Goal: Task Accomplishment & Management: Complete application form

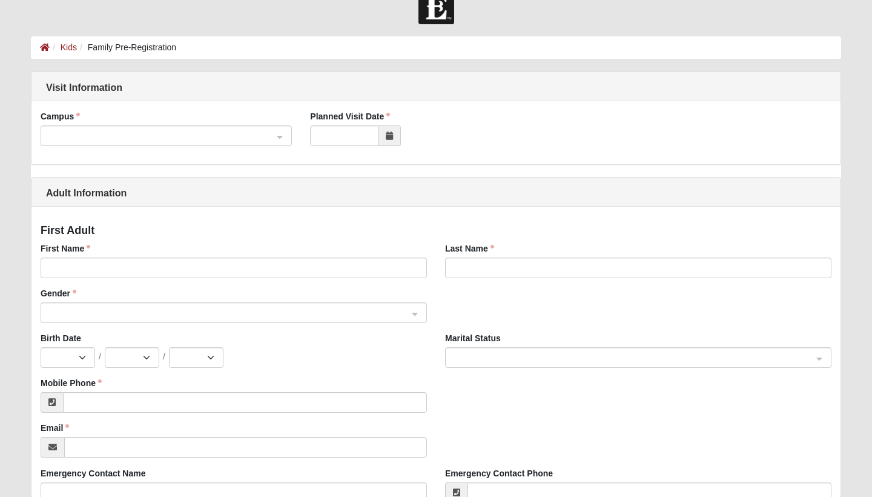
scroll to position [24, 0]
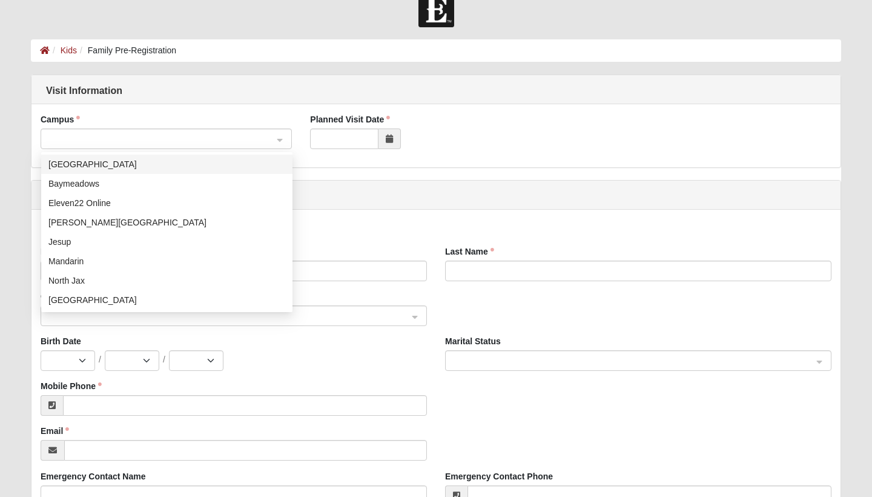
click at [275, 141] on input "search" at bounding box center [162, 138] width 228 height 18
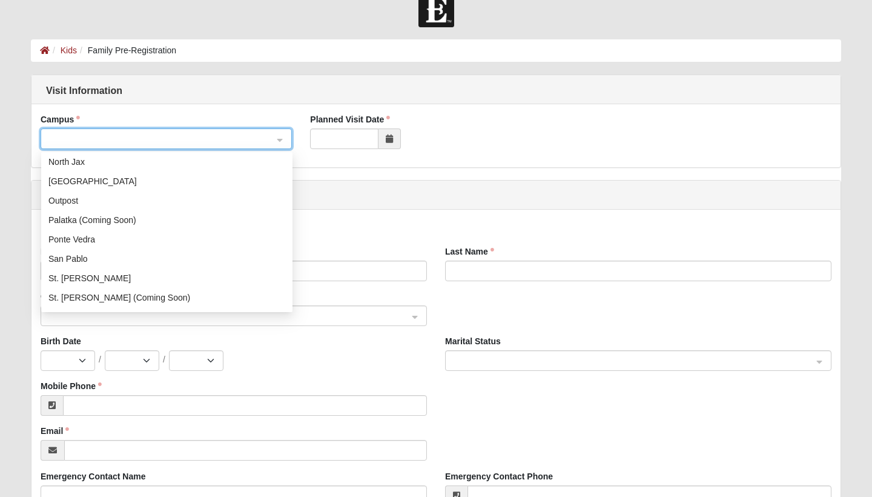
scroll to position [119, 0]
click at [164, 260] on div "San Pablo" at bounding box center [166, 257] width 237 height 13
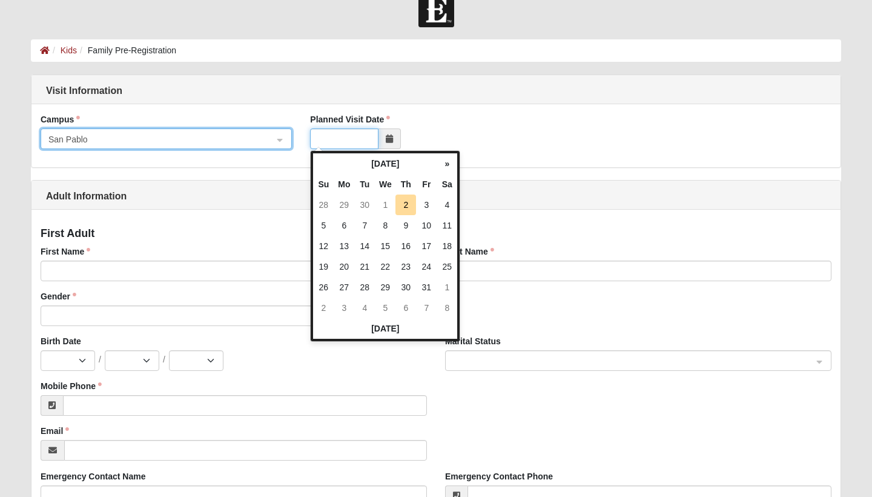
click at [339, 138] on input "Planned Visit Date" at bounding box center [344, 138] width 68 height 21
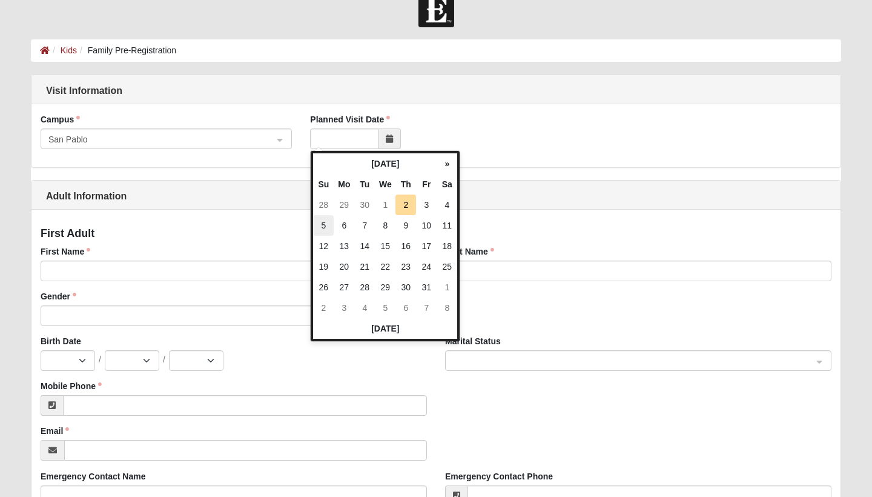
click at [326, 228] on td "5" at bounding box center [323, 225] width 21 height 21
type input "[DATE]"
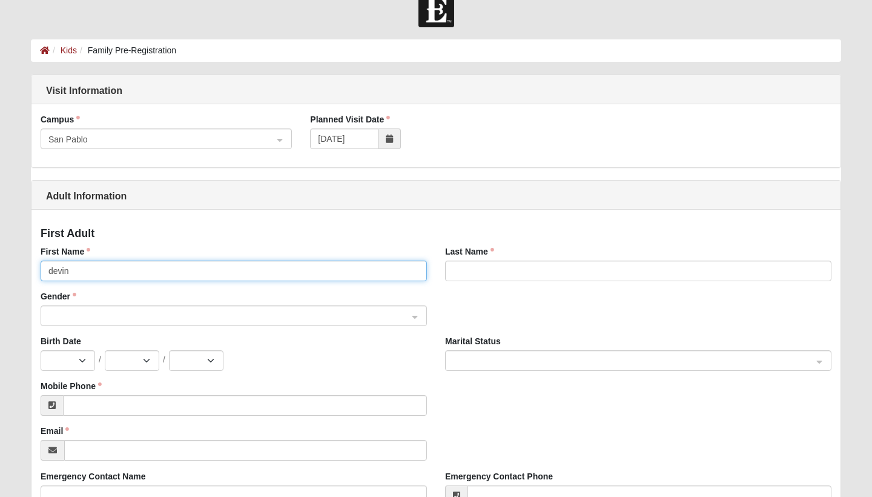
type input "devin"
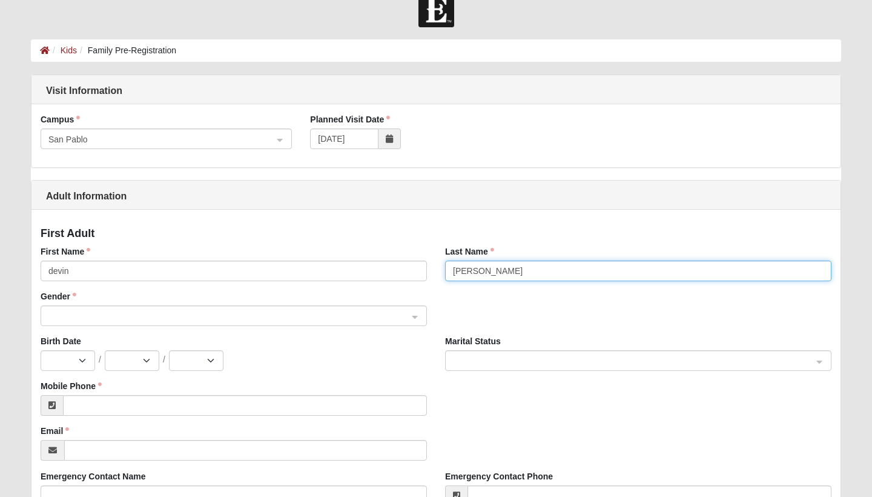
type input "[PERSON_NAME]"
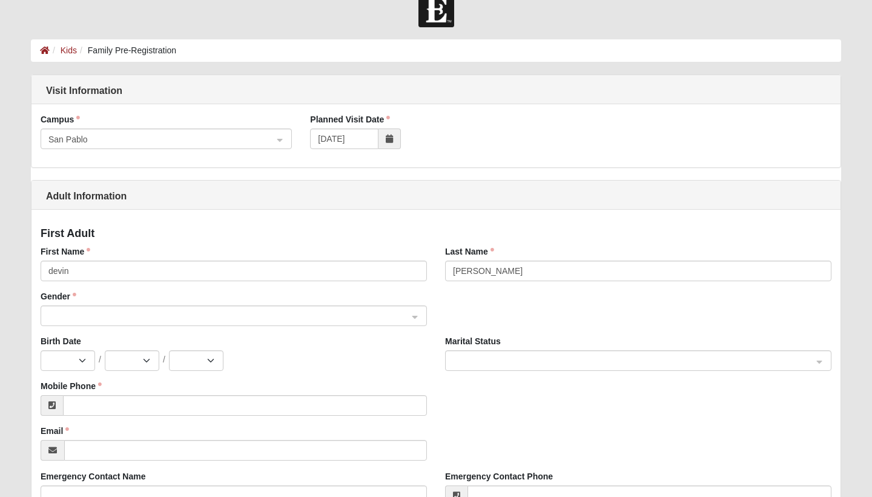
click at [70, 308] on input "search" at bounding box center [229, 315] width 363 height 18
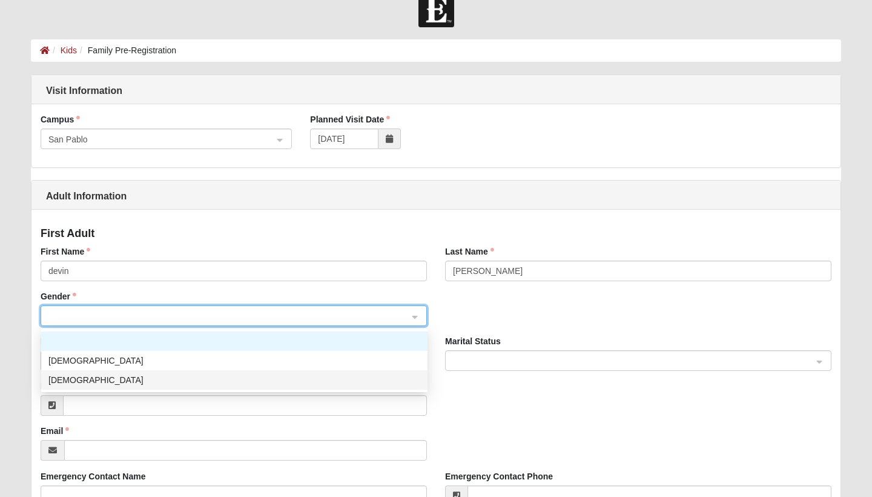
click at [70, 380] on div "[DEMOGRAPHIC_DATA]" at bounding box center [234, 379] width 372 height 13
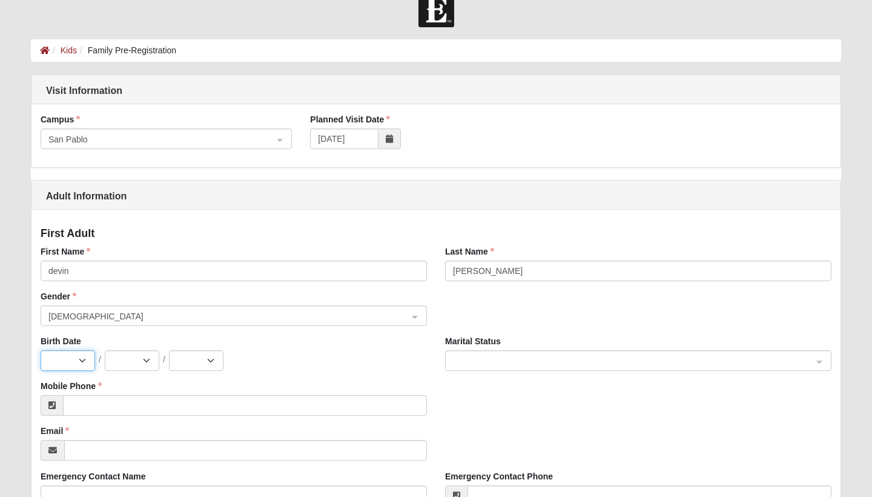
select select "7"
select select "18"
select select "7"
select select "22"
select select "1999"
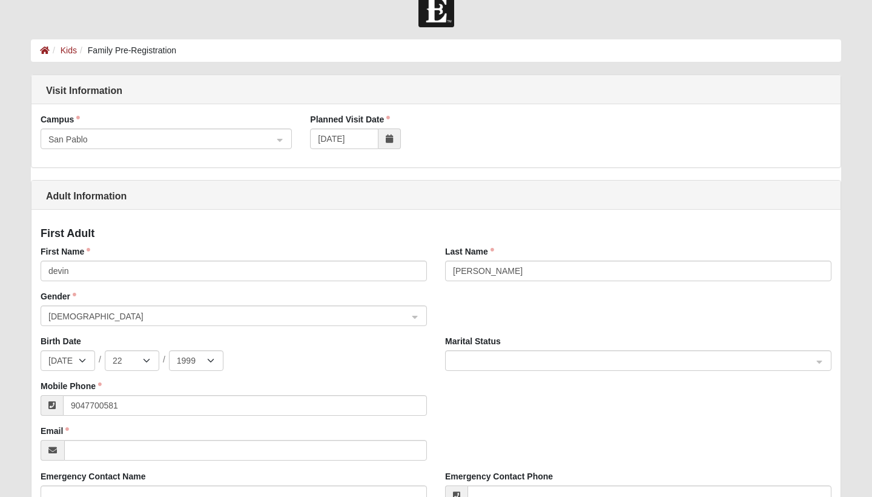
type input "[PHONE_NUMBER]"
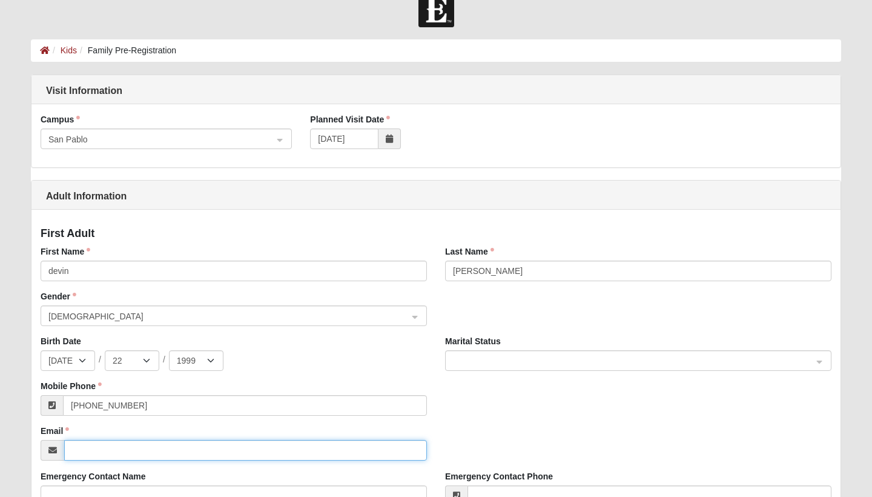
type input "[EMAIL_ADDRESS][DOMAIN_NAME]"
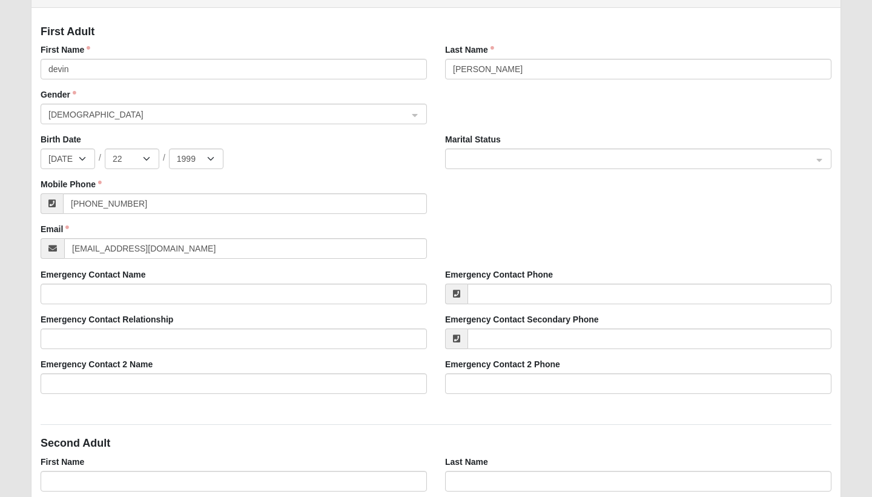
scroll to position [234, 0]
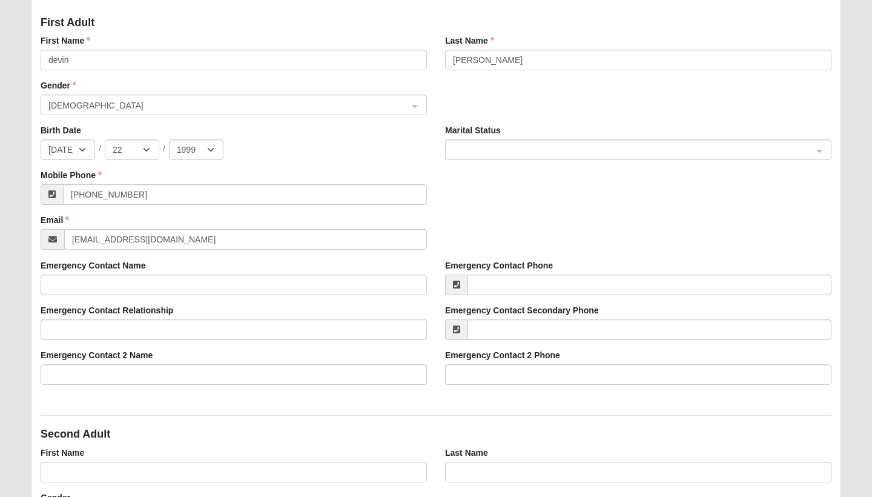
click at [503, 151] on span at bounding box center [633, 150] width 360 height 13
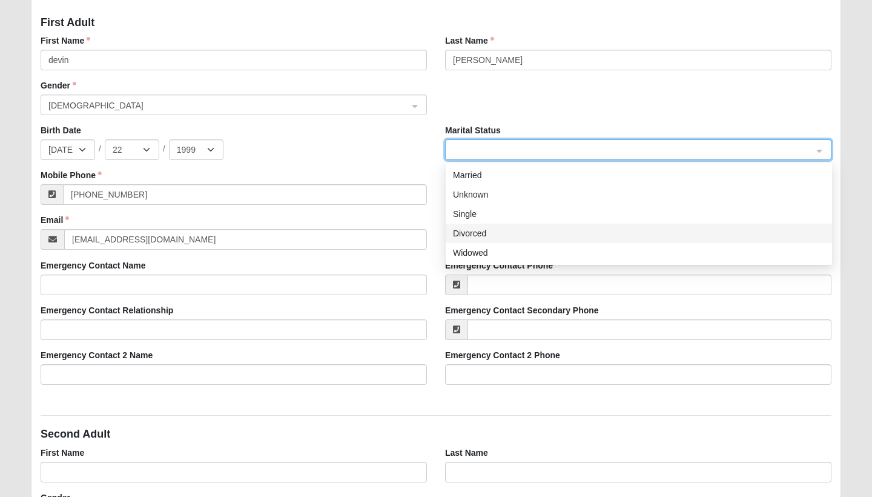
click at [489, 234] on div "Divorced" at bounding box center [639, 233] width 372 height 13
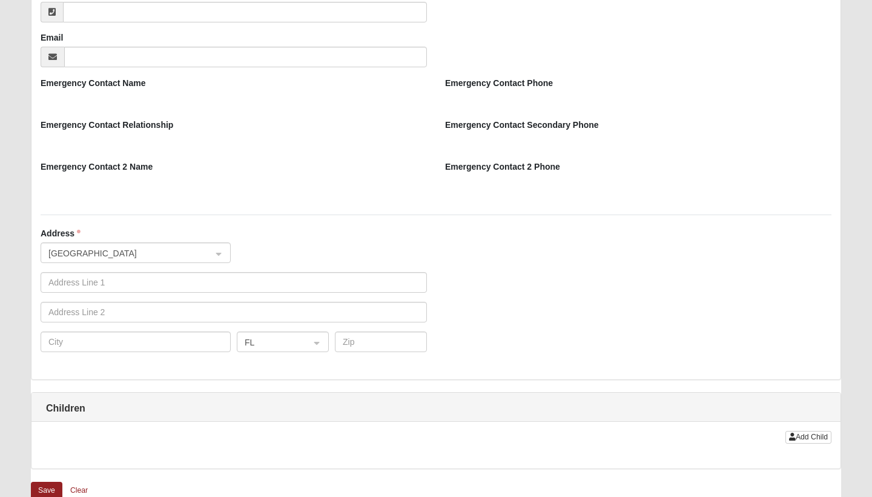
scroll to position [830, 0]
click at [201, 254] on input "search" at bounding box center [131, 251] width 167 height 18
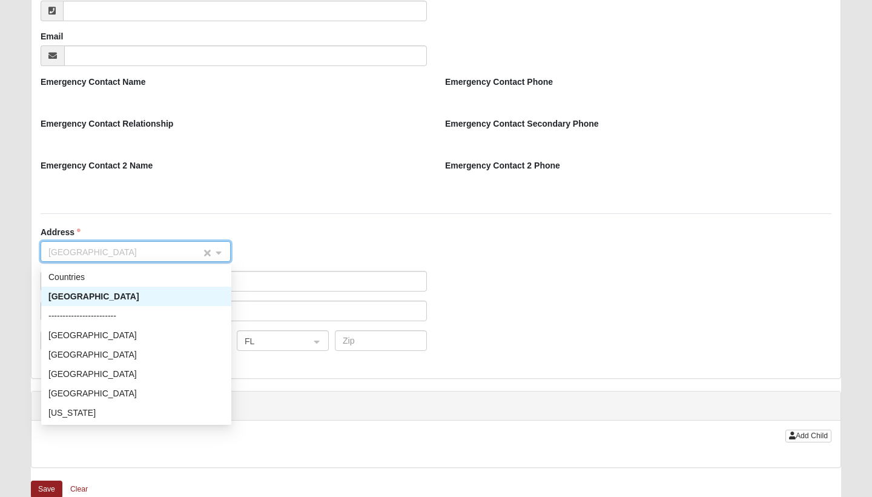
click at [201, 254] on input "search" at bounding box center [131, 251] width 167 height 18
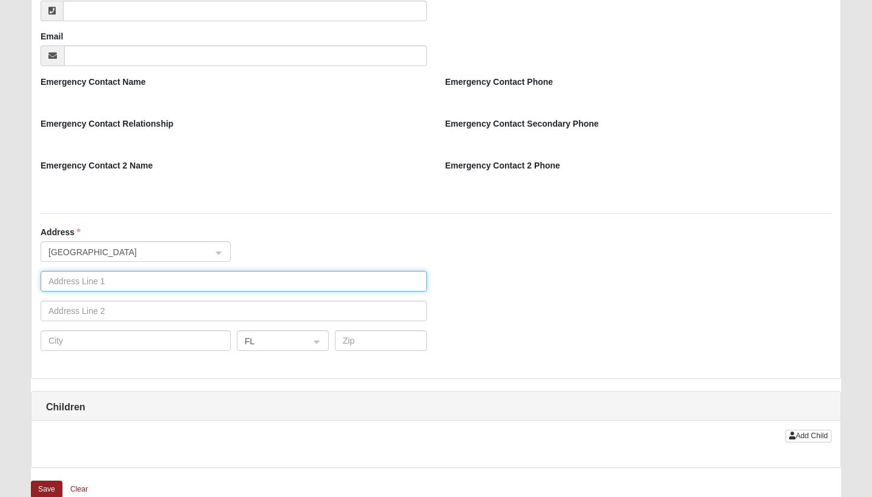
type input "553 scrub [PERSON_NAME] drive"
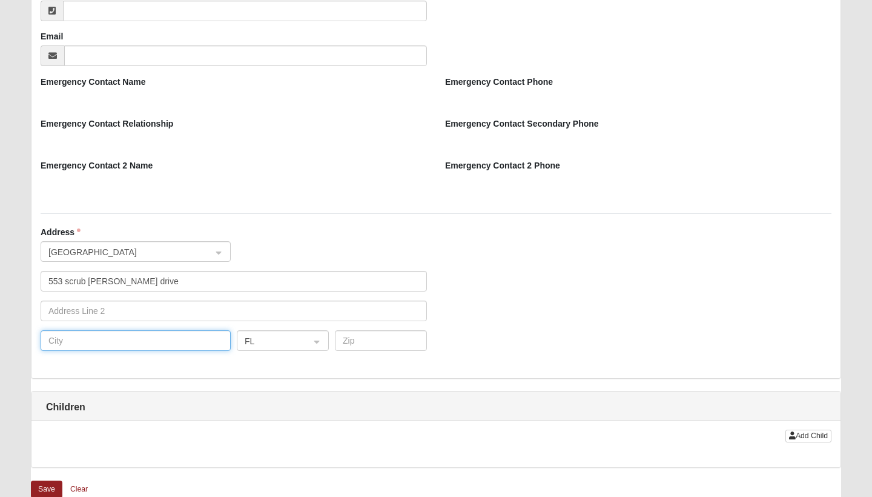
type input "st augustine"
type input "32092"
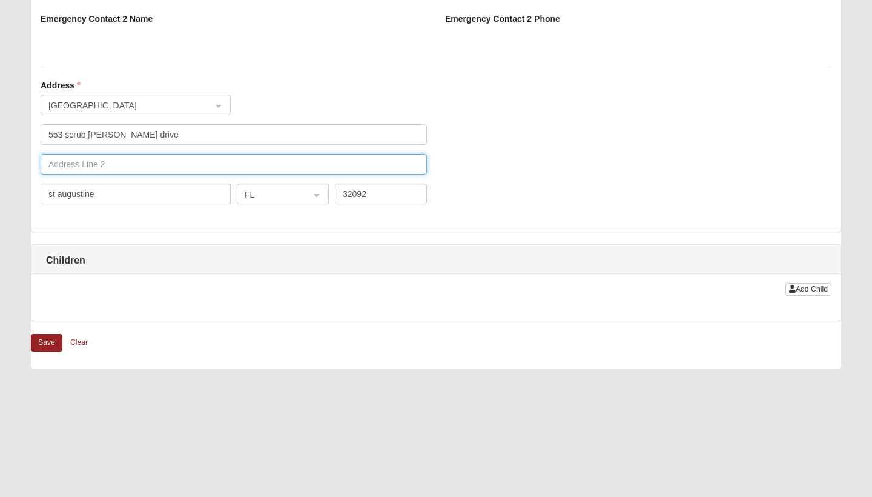
scroll to position [978, 0]
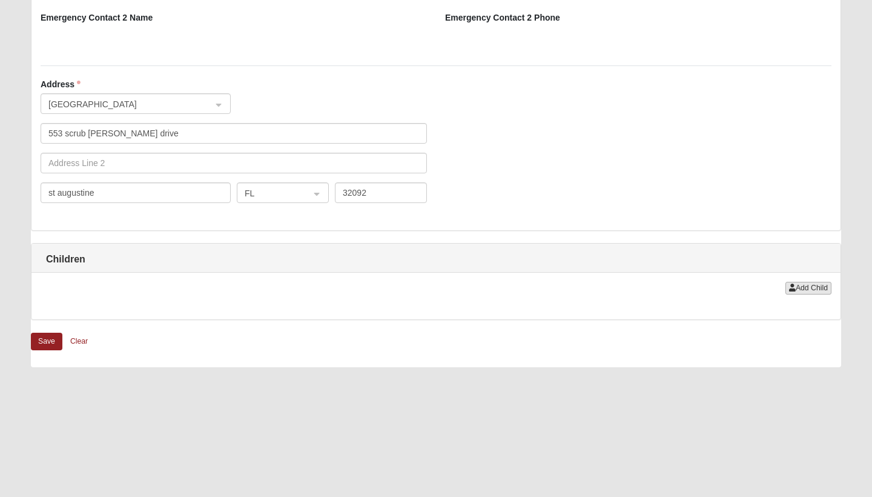
click at [800, 291] on span "Add Child" at bounding box center [812, 287] width 32 height 8
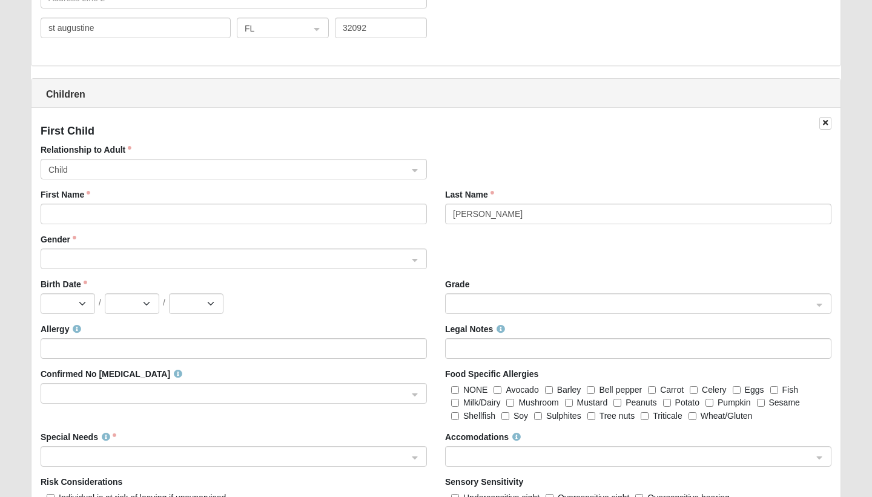
scroll to position [1142, 0]
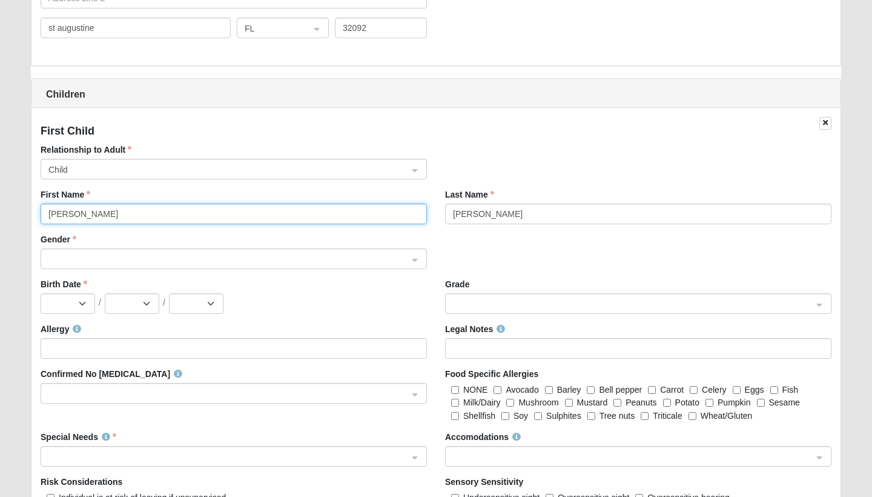
type input "[PERSON_NAME]"
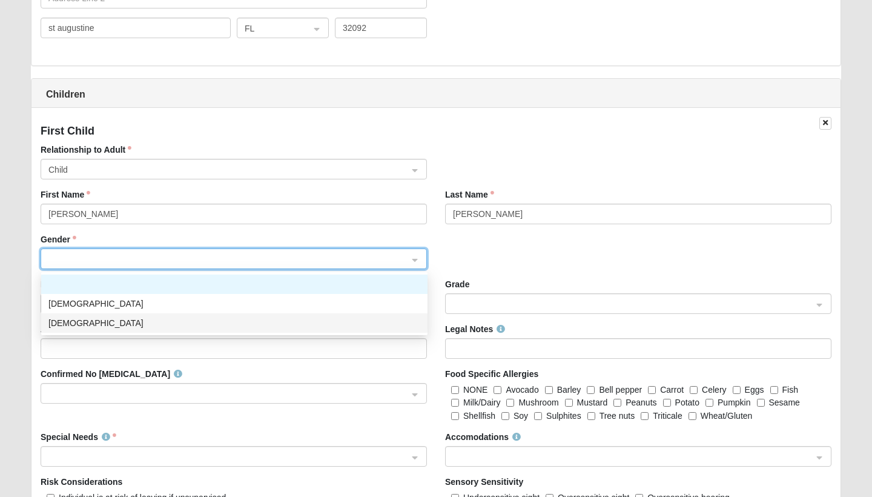
click at [324, 319] on div "[DEMOGRAPHIC_DATA]" at bounding box center [234, 322] width 372 height 13
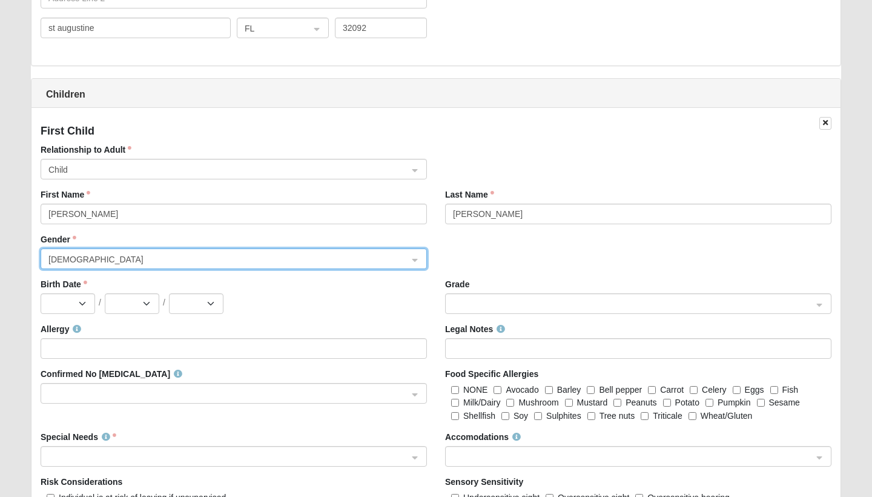
click at [471, 298] on span at bounding box center [633, 303] width 360 height 13
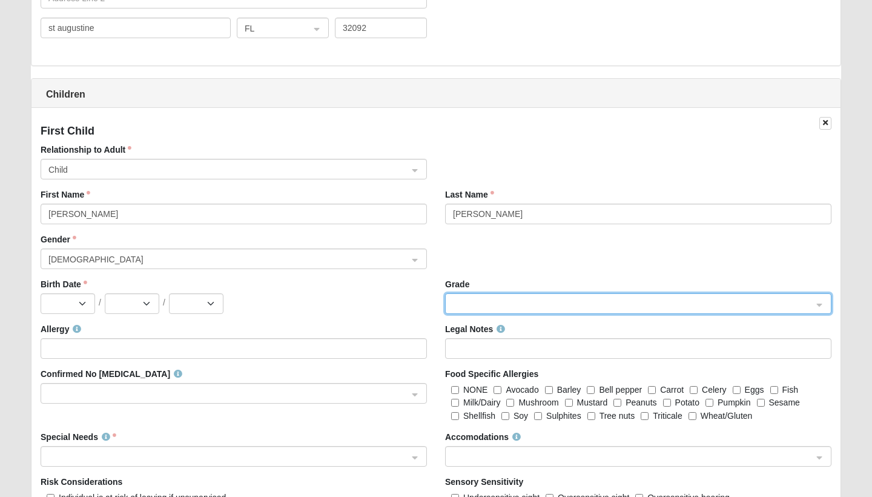
click at [482, 304] on span at bounding box center [633, 303] width 360 height 13
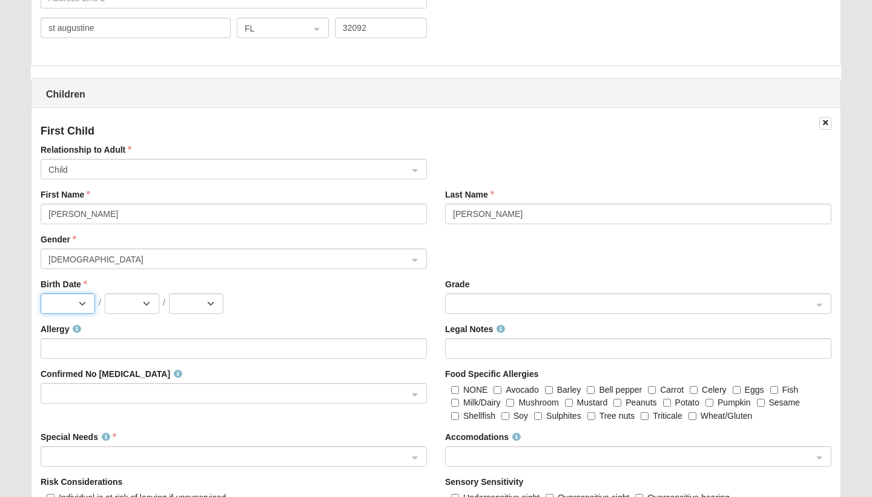
select select "2"
select select "18"
select select "2022"
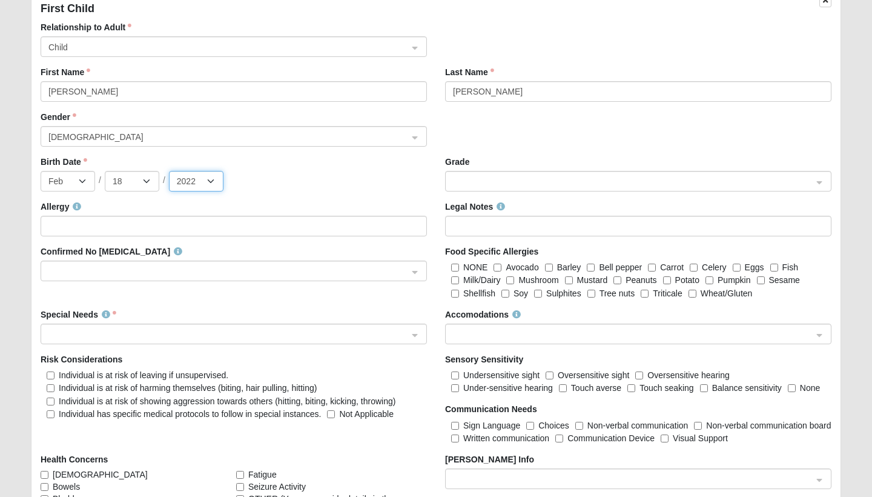
scroll to position [1266, 0]
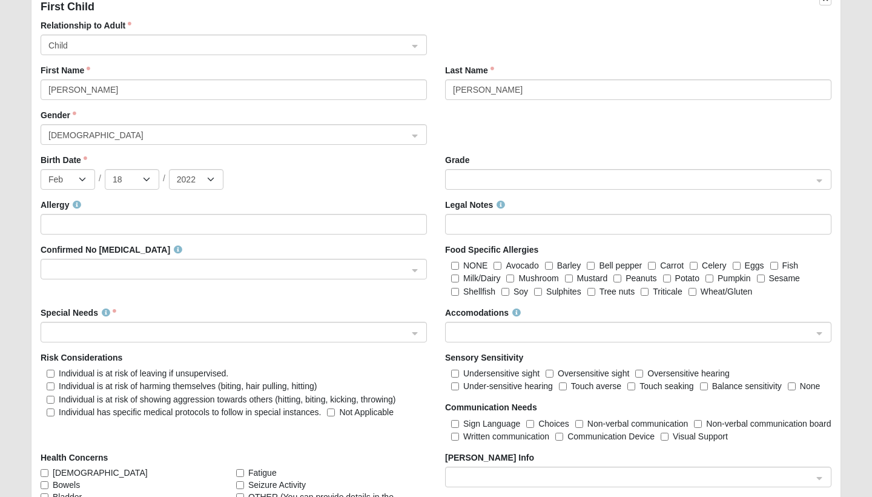
click at [472, 266] on span "NONE" at bounding box center [475, 265] width 24 height 10
click at [459, 266] on input "NONE" at bounding box center [455, 266] width 8 height 8
checkbox input "true"
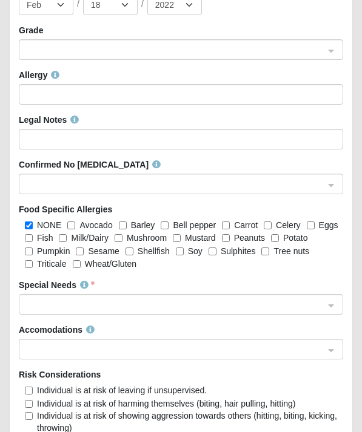
scroll to position [2049, 0]
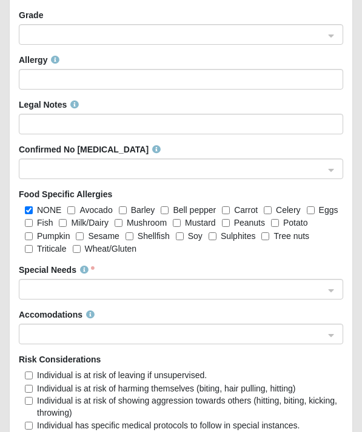
click at [222, 167] on span at bounding box center [175, 169] width 297 height 13
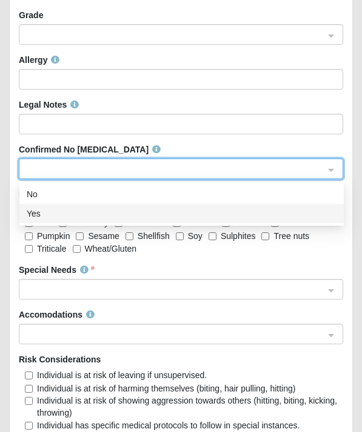
click at [207, 205] on div "Yes" at bounding box center [181, 213] width 324 height 19
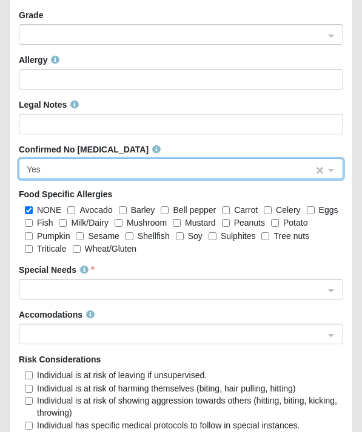
click at [205, 165] on span "Yes" at bounding box center [170, 169] width 286 height 13
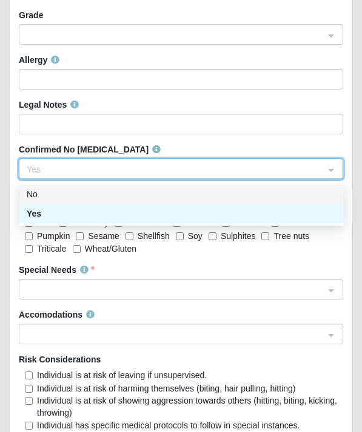
click at [194, 188] on div "No" at bounding box center [182, 194] width 310 height 13
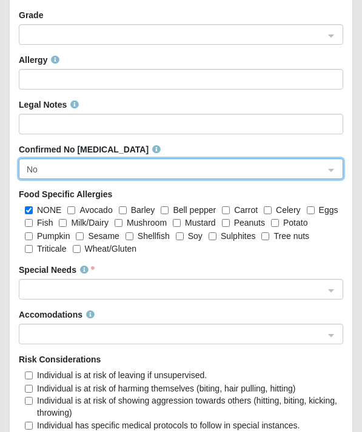
click at [175, 112] on div "Legal Notes" at bounding box center [181, 117] width 324 height 36
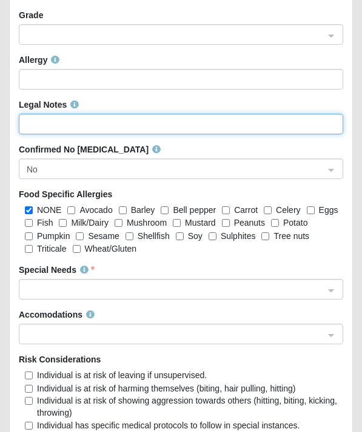
click at [174, 122] on input "Legal Notes" at bounding box center [181, 124] width 324 height 21
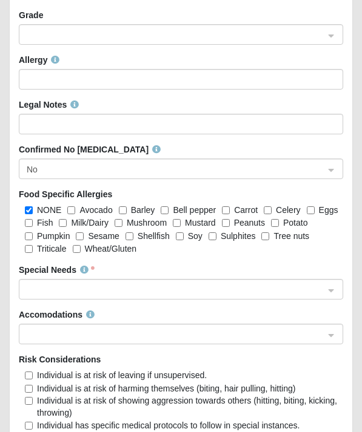
click at [174, 67] on div "Allergy" at bounding box center [181, 72] width 324 height 36
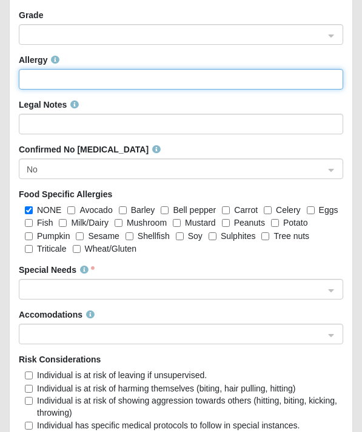
click at [174, 78] on input "Allergy" at bounding box center [181, 79] width 324 height 21
click at [170, 290] on span at bounding box center [175, 289] width 297 height 13
type input "na"
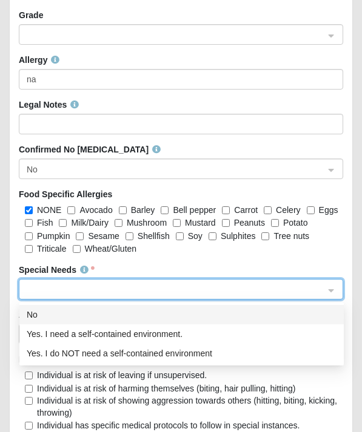
click at [166, 316] on div "No" at bounding box center [182, 314] width 310 height 13
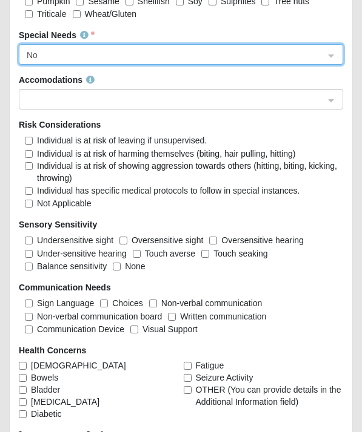
scroll to position [2286, 0]
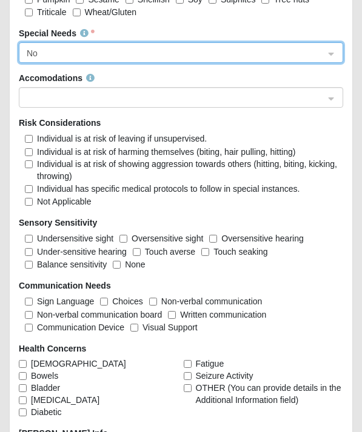
click at [68, 200] on span "Not Applicable" at bounding box center [64, 202] width 55 height 10
click at [33, 200] on input "Not Applicable" at bounding box center [29, 202] width 8 height 8
checkbox input "true"
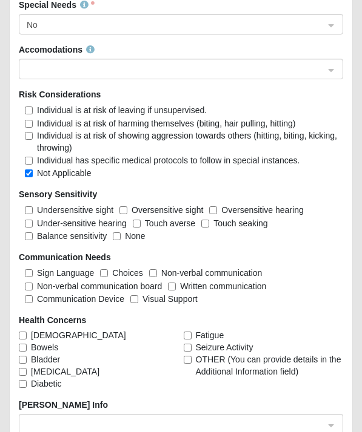
scroll to position [2316, 0]
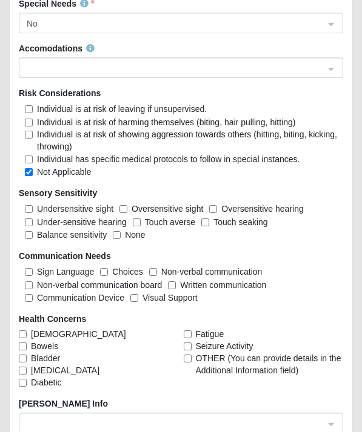
click at [233, 211] on span "Oversensitive hearing" at bounding box center [262, 209] width 82 height 10
click at [217, 211] on input "Oversensitive hearing" at bounding box center [213, 209] width 8 height 8
checkbox input "true"
click at [223, 224] on span "Touch seaking" at bounding box center [240, 222] width 55 height 10
click at [209, 224] on input "Touch seaking" at bounding box center [205, 223] width 8 height 8
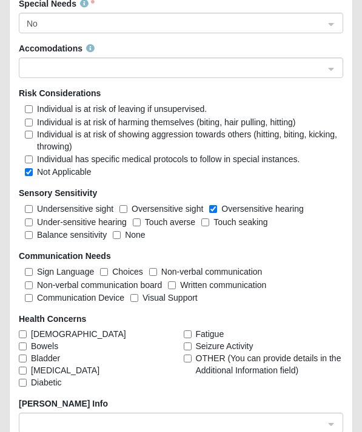
checkbox input "true"
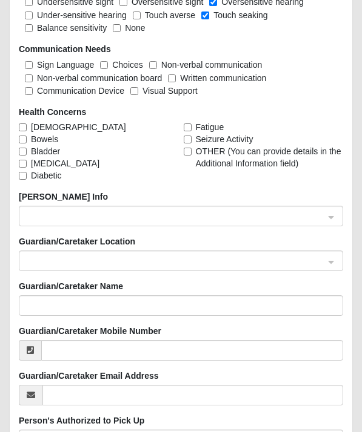
scroll to position [2522, 0]
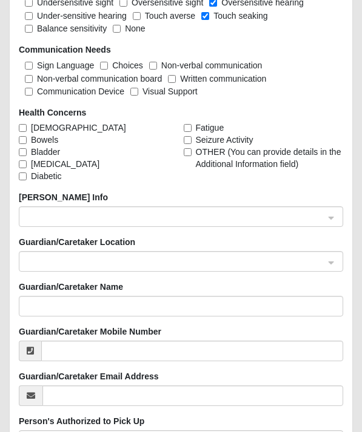
click at [140, 225] on input "search" at bounding box center [176, 216] width 301 height 18
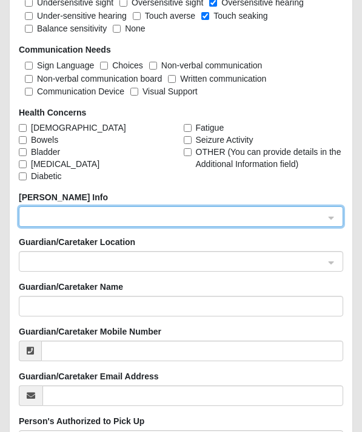
click at [142, 224] on span at bounding box center [175, 217] width 297 height 13
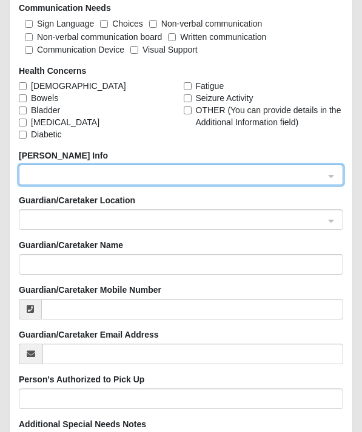
scroll to position [2566, 0]
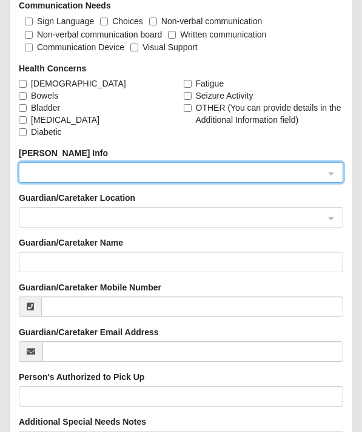
click at [131, 222] on span at bounding box center [175, 217] width 297 height 13
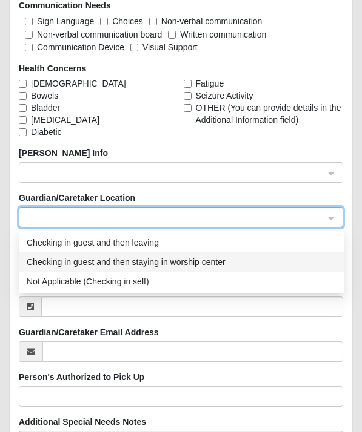
click at [124, 268] on div "Checking in guest and then staying in worship center" at bounding box center [182, 262] width 310 height 13
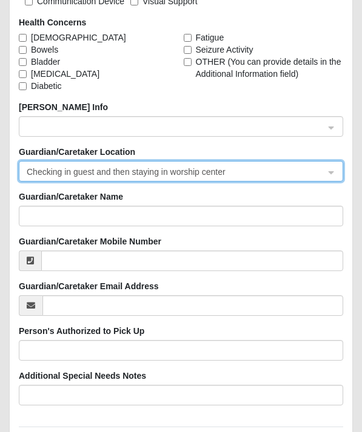
scroll to position [2612, 0]
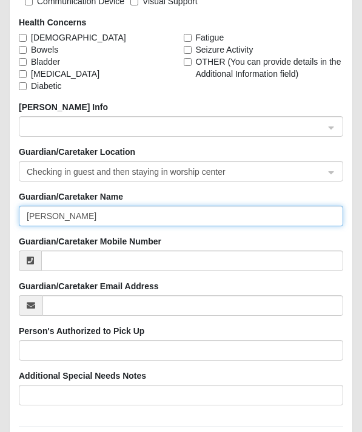
type input "[PERSON_NAME]"
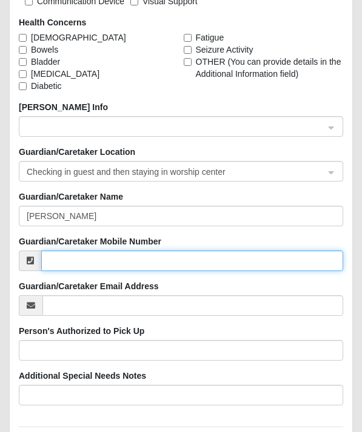
click at [125, 263] on input "Guardian/Caretaker Mobile Number" at bounding box center [192, 261] width 302 height 21
type input "904770581"
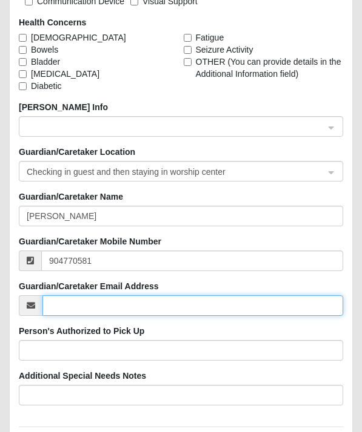
type input "[EMAIL_ADDRESS][DOMAIN_NAME]"
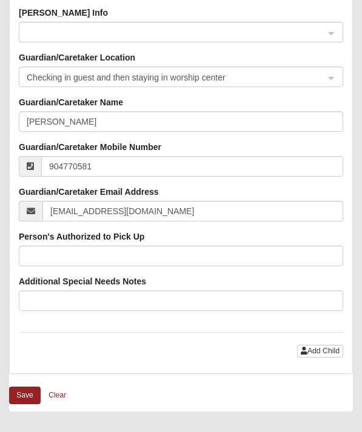
scroll to position [2709, 0]
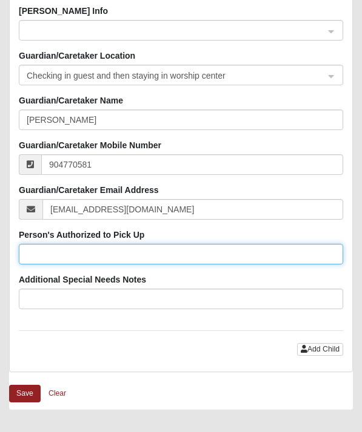
click at [105, 258] on input "Person's Authorized to Pick Up" at bounding box center [181, 254] width 324 height 21
type input "[PERSON_NAME]"
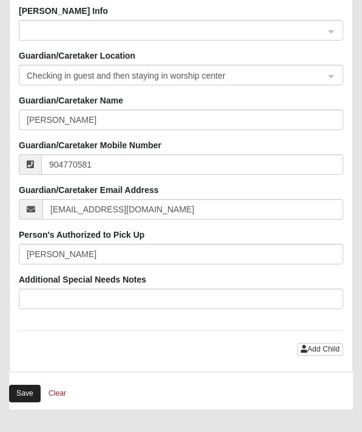
drag, startPoint x: 105, startPoint y: 258, endPoint x: 31, endPoint y: 398, distance: 157.9
click at [31, 398] on button "Save" at bounding box center [24, 394] width 31 height 18
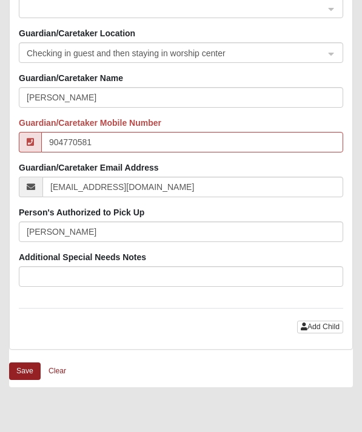
scroll to position [2813, 0]
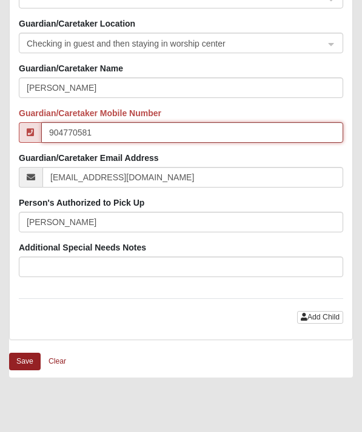
click at [64, 138] on input "904770581" at bounding box center [192, 132] width 302 height 21
type input "9"
type input "[PHONE_NUMBER]"
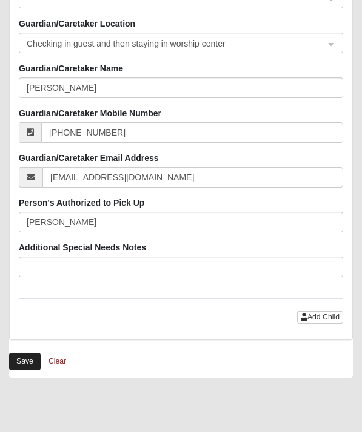
click at [24, 369] on button "Save" at bounding box center [24, 362] width 31 height 18
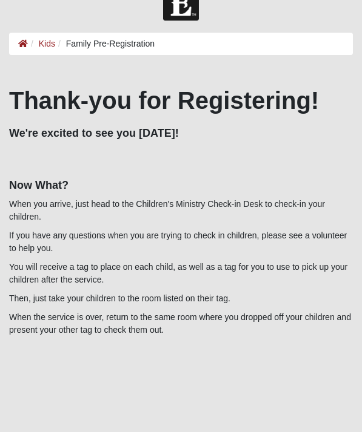
scroll to position [33, 0]
